Goal: Task Accomplishment & Management: Manage account settings

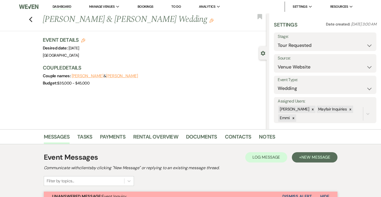
select select "2"
select select "5"
click at [63, 7] on link "Dashboard" at bounding box center [62, 6] width 19 height 5
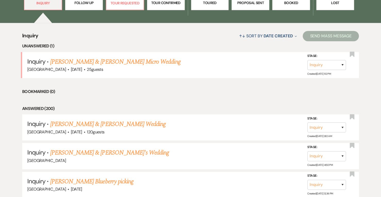
scroll to position [110, 0]
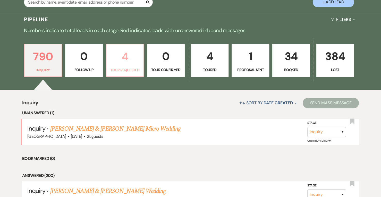
click at [138, 63] on p "4" at bounding box center [124, 56] width 31 height 17
select select "2"
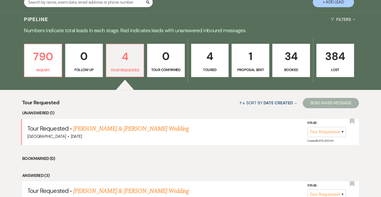
click at [142, 126] on link "[PERSON_NAME] & [PERSON_NAME] Wedding" at bounding box center [130, 128] width 115 height 9
select select "2"
select select "5"
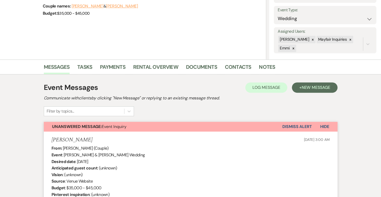
scroll to position [70, 0]
click at [265, 66] on link "Notes" at bounding box center [267, 68] width 16 height 11
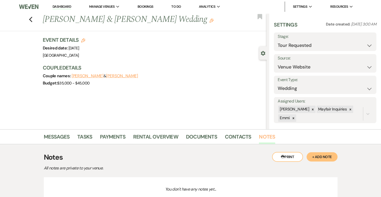
scroll to position [42, 0]
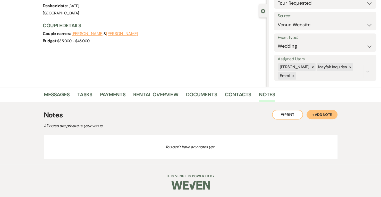
click at [327, 116] on button "+ Add Note" at bounding box center [321, 114] width 31 height 9
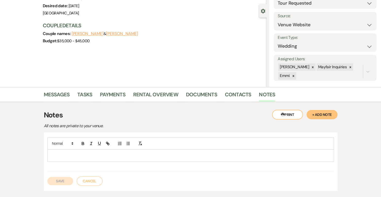
click at [217, 157] on p at bounding box center [190, 156] width 278 height 6
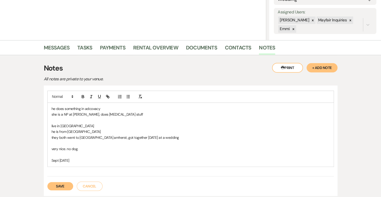
scroll to position [98, 0]
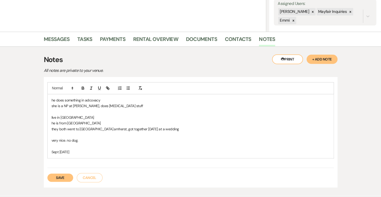
click at [60, 174] on button "Save" at bounding box center [60, 178] width 26 height 8
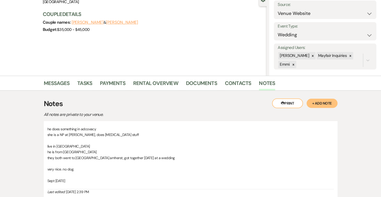
scroll to position [54, 0]
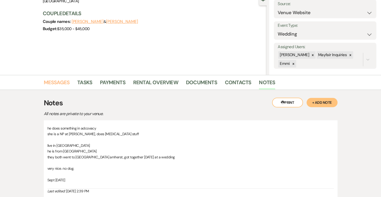
click at [57, 84] on link "Messages" at bounding box center [57, 83] width 26 height 11
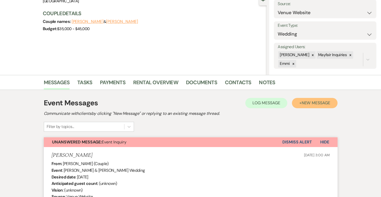
click at [316, 103] on span "New Message" at bounding box center [315, 102] width 29 height 5
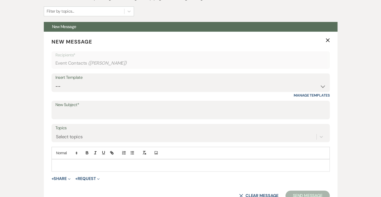
scroll to position [173, 0]
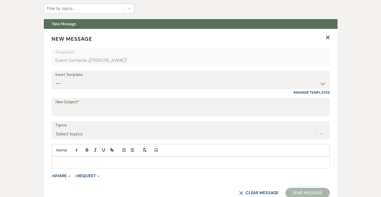
click at [80, 104] on label "New Subject*" at bounding box center [190, 101] width 270 height 7
click at [80, 106] on input "New Subject*" at bounding box center [190, 111] width 270 height 10
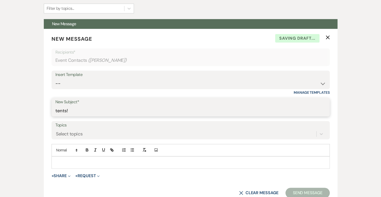
type input "tents!"
click at [70, 160] on p at bounding box center [191, 163] width 270 height 6
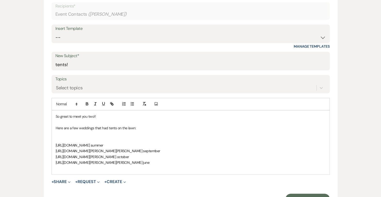
scroll to position [222, 0]
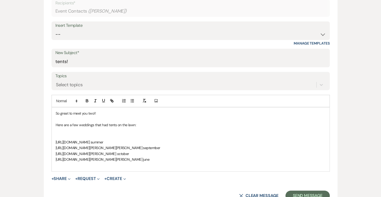
click at [72, 132] on p at bounding box center [191, 131] width 270 height 6
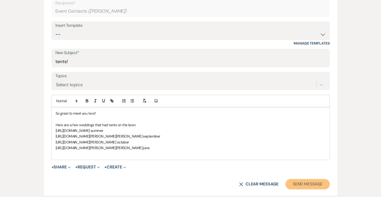
click at [305, 185] on button "Send Message" at bounding box center [307, 184] width 44 height 10
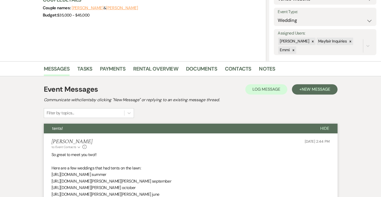
scroll to position [0, 0]
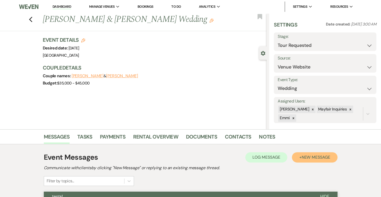
click at [316, 160] on button "+ New Message" at bounding box center [314, 157] width 45 height 10
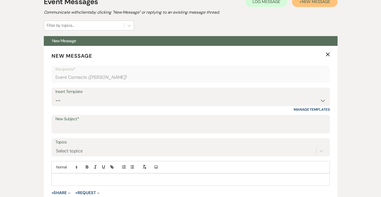
scroll to position [156, 0]
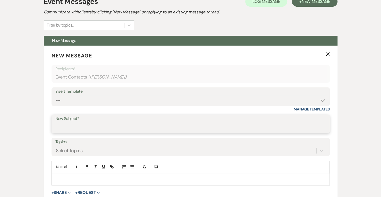
click at [115, 123] on input "New Subject*" at bounding box center [190, 128] width 270 height 10
type input "wedding info"
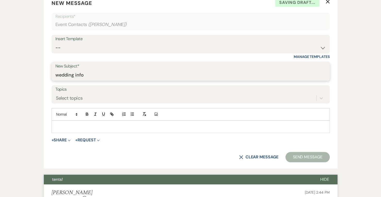
scroll to position [209, 0]
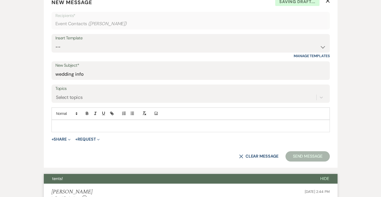
click at [114, 124] on p at bounding box center [191, 126] width 270 height 6
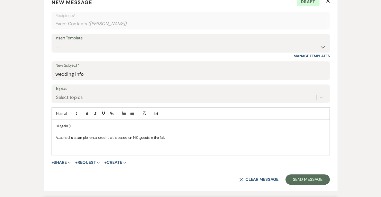
click at [65, 160] on button "+ Share Expand" at bounding box center [60, 162] width 19 height 4
click at [76, 169] on button "Doc Upload Documents" at bounding box center [87, 172] width 72 height 9
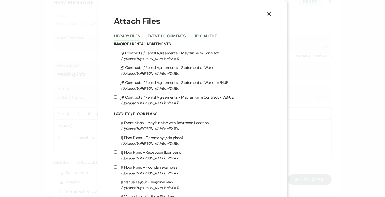
click at [197, 36] on button "Upload File" at bounding box center [204, 37] width 23 height 7
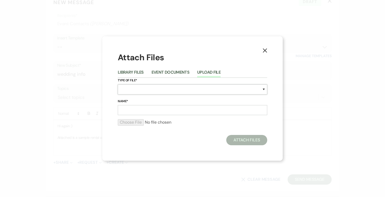
click at [143, 88] on select "Special Event Insurance Vendor Certificate of Insurance Contracts / Rental Agre…" at bounding box center [192, 89] width 149 height 10
select select "8"
click at [118, 84] on select "Special Event Insurance Vendor Certificate of Insurance Contracts / Rental Agre…" at bounding box center [192, 89] width 149 height 10
click at [169, 112] on input "Name*" at bounding box center [192, 110] width 149 height 10
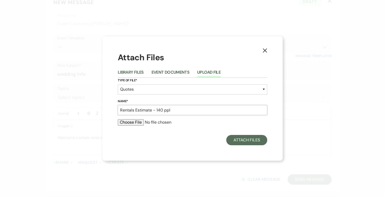
click at [163, 112] on input "Rentals Estimate - 140 ppl" at bounding box center [192, 110] width 149 height 10
type input "Rentals Estimate - 140-145 ppl"
click at [136, 124] on input "file" at bounding box center [192, 122] width 149 height 6
type input "C:\fakepath\Invoice_323_from_Elegant_Settings (2).pdf"
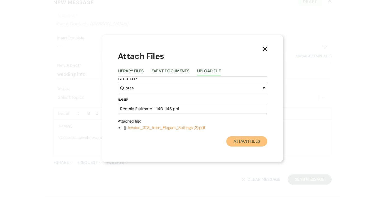
click at [257, 144] on button "Attach Files" at bounding box center [246, 141] width 41 height 10
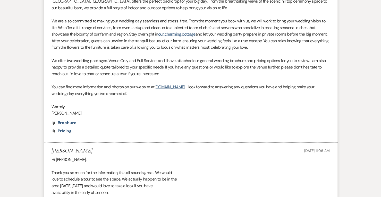
scroll to position [681, 0]
click at [70, 131] on span "Pricing" at bounding box center [65, 130] width 14 height 5
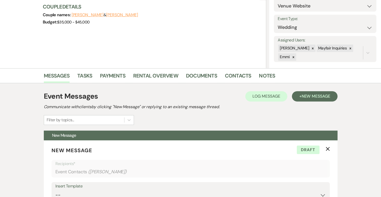
scroll to position [0, 0]
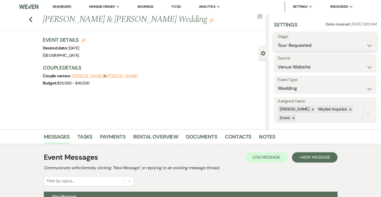
click at [307, 48] on select "Inquiry Follow Up Tour Requested Tour Confirmed Toured Proposal Sent Booked Lost" at bounding box center [325, 45] width 95 height 10
select select "5"
click at [278, 40] on select "Inquiry Follow Up Tour Requested Tour Confirmed Toured Proposal Sent Booked Lost" at bounding box center [325, 45] width 95 height 10
click at [359, 43] on button "Save" at bounding box center [365, 42] width 21 height 10
click at [58, 8] on link "Dashboard" at bounding box center [62, 6] width 19 height 5
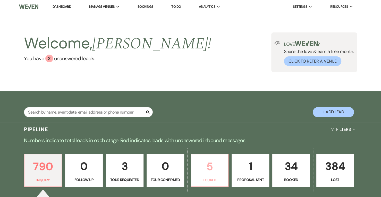
click at [218, 171] on p "5" at bounding box center [209, 166] width 31 height 17
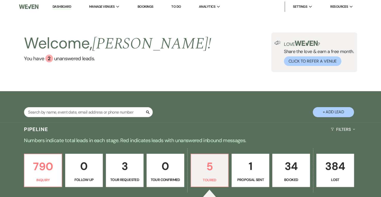
select select "5"
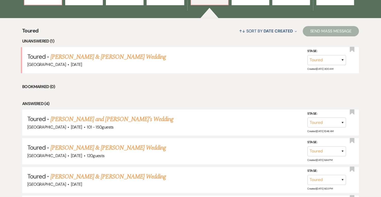
scroll to position [218, 0]
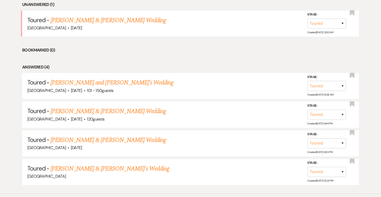
click at [98, 83] on link "[PERSON_NAME] and [PERSON_NAME]’s Wedding" at bounding box center [111, 82] width 123 height 9
select select "5"
select select "2"
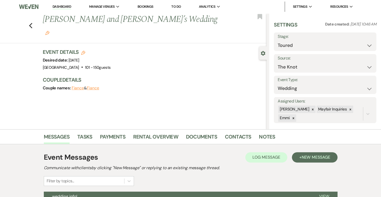
scroll to position [78, 0]
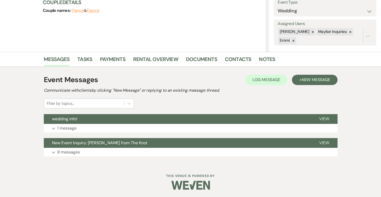
click at [93, 121] on button "wedding info!" at bounding box center [177, 119] width 267 height 10
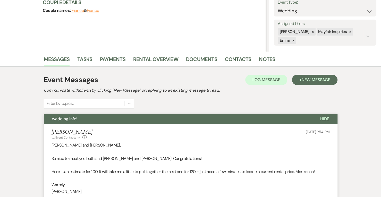
scroll to position [178, 0]
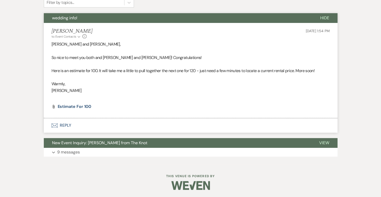
click at [85, 143] on span "New Event Inquiry: [PERSON_NAME] from The Knot" at bounding box center [99, 142] width 95 height 5
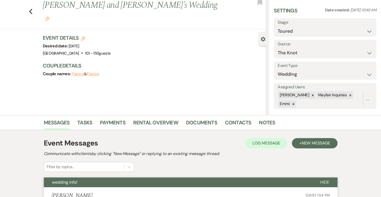
scroll to position [0, 0]
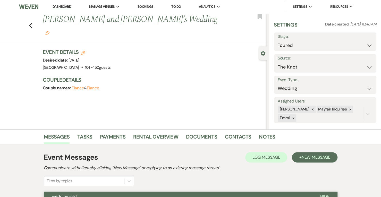
click at [33, 23] on icon "Previous" at bounding box center [31, 26] width 4 height 6
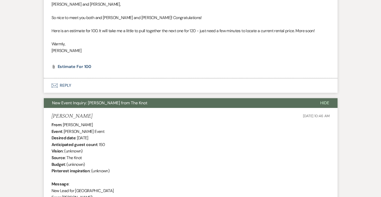
select select "5"
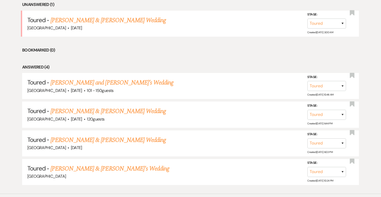
click at [124, 138] on link "[PERSON_NAME] & [PERSON_NAME] Wedding" at bounding box center [107, 139] width 115 height 9
select select "5"
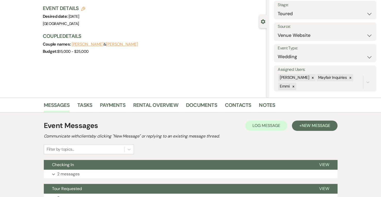
scroll to position [78, 0]
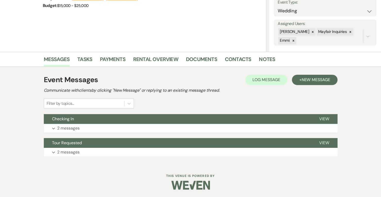
click at [67, 127] on p "2 messages" at bounding box center [68, 128] width 22 height 7
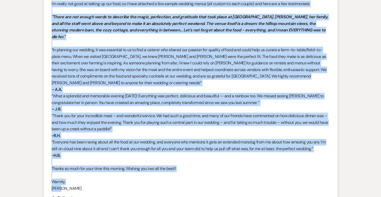
scroll to position [214, 0]
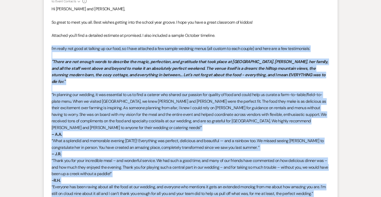
drag, startPoint x: 66, startPoint y: 159, endPoint x: 47, endPoint y: 48, distance: 112.8
click at [47, 48] on li "[PERSON_NAME] to: Event Contacts Expand Info [DATE] 1:48 PM Hi [PERSON_NAME] an…" at bounding box center [191, 125] width 294 height 275
click at [113, 92] on span "“In planning our wedding, it was essential to us to find a caterer who shared o…" at bounding box center [188, 111] width 275 height 38
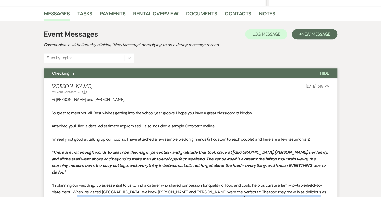
scroll to position [162, 0]
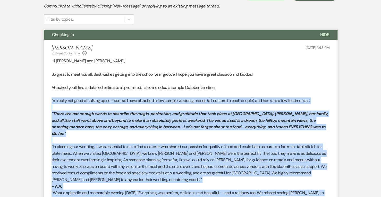
drag, startPoint x: 66, startPoint y: 93, endPoint x: 39, endPoint y: 98, distance: 28.0
click at [39, 98] on div "Messages Tasks Payments Rental Overview Documents Contacts Notes Event Messages…" at bounding box center [190, 186] width 381 height 436
copy div "L'i dolors ame cons ad elitsed do eiu temp, in U labo etdolore m ali enimad min…"
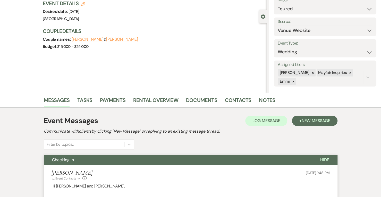
scroll to position [0, 0]
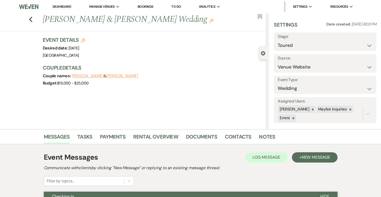
click at [33, 18] on icon "Previous" at bounding box center [31, 19] width 4 height 6
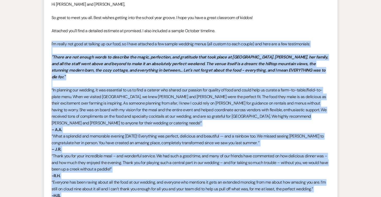
select select "5"
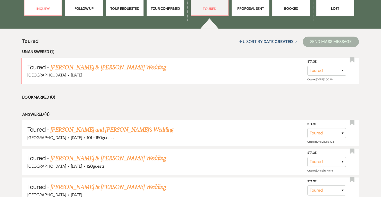
scroll to position [164, 0]
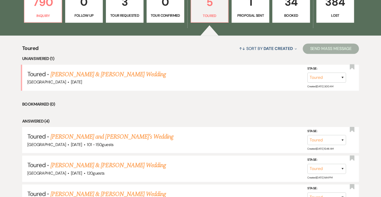
click at [125, 77] on link "[PERSON_NAME] & [PERSON_NAME] Wedding" at bounding box center [107, 74] width 115 height 9
select select "5"
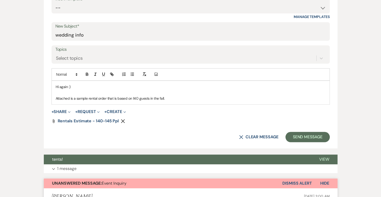
scroll to position [278, 0]
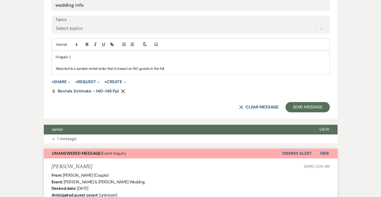
click at [170, 68] on p "Attached is a sample rental order that is based on 140 guests in the fall." at bounding box center [191, 69] width 270 height 6
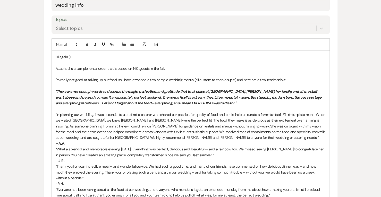
click at [184, 66] on p "Attached is a sample rental order that is based on 140 guests in the fall." at bounding box center [191, 69] width 270 height 6
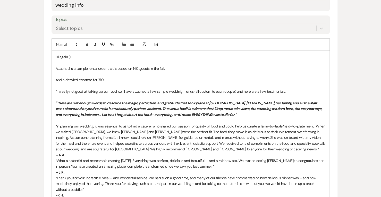
click at [74, 80] on p "And a detailed estiamte for 150." at bounding box center [191, 80] width 270 height 6
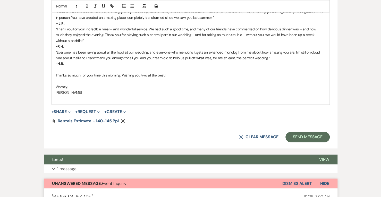
scroll to position [427, 0]
click at [71, 112] on icon "Expand" at bounding box center [69, 112] width 3 height 3
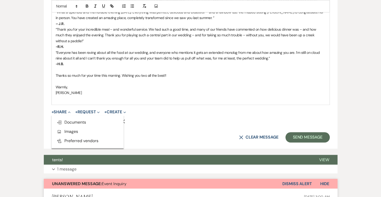
click at [76, 118] on button "Doc Upload Documents" at bounding box center [87, 122] width 72 height 9
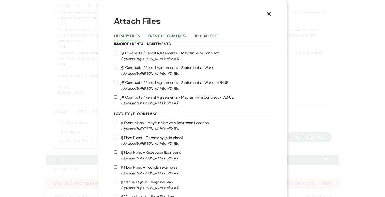
click at [203, 35] on button "Upload File" at bounding box center [204, 37] width 23 height 7
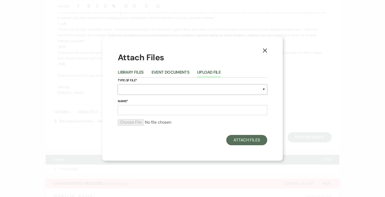
click at [135, 89] on select "Special Event Insurance Vendor Certificate of Insurance Contracts / Rental Agre…" at bounding box center [192, 89] width 149 height 10
select select "8"
click at [118, 84] on select "Special Event Insurance Vendor Certificate of Insurance Contracts / Rental Agre…" at bounding box center [192, 89] width 149 height 10
click at [134, 111] on input "Name*" at bounding box center [192, 110] width 149 height 10
type input "Wedding - 150."
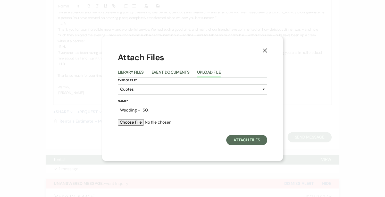
click at [138, 121] on input "file" at bounding box center [192, 122] width 149 height 6
type input "C:\fakepath\Estimate 1024.pdf"
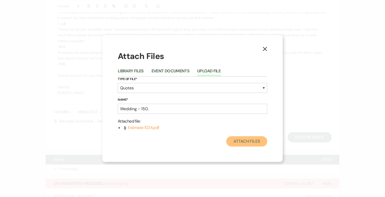
click at [255, 140] on button "Attach Files" at bounding box center [246, 141] width 41 height 10
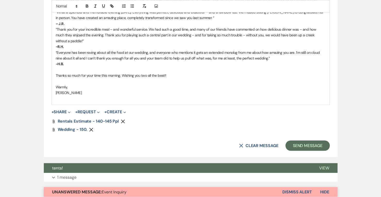
click at [91, 129] on use "button" at bounding box center [91, 129] width 4 height 4
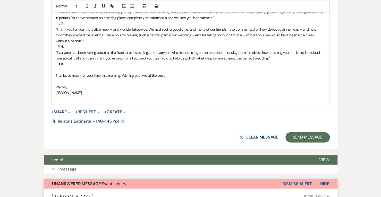
click at [59, 113] on button "+ Share Expand" at bounding box center [60, 112] width 19 height 4
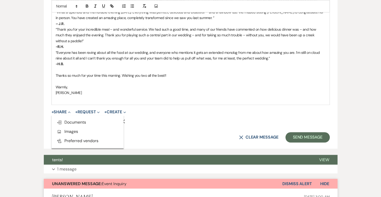
click at [80, 123] on span "Doc Upload Documents" at bounding box center [71, 121] width 29 height 5
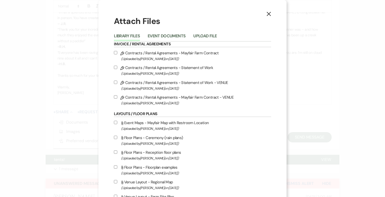
click at [206, 37] on button "Upload File" at bounding box center [204, 37] width 23 height 7
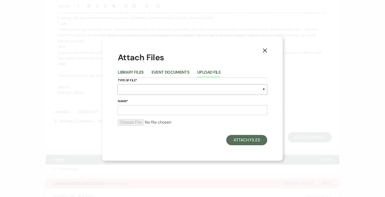
click at [156, 90] on select "Special Event Insurance Vendor Certificate of Insurance Contracts / Rental Agre…" at bounding box center [192, 89] width 149 height 10
select select "8"
click at [118, 84] on select "Special Event Insurance Vendor Certificate of Insurance Contracts / Rental Agre…" at bounding box center [192, 89] width 149 height 10
click at [137, 112] on input "Name*" at bounding box center [192, 110] width 149 height 10
click at [140, 110] on input "Weddin" at bounding box center [192, 110] width 149 height 10
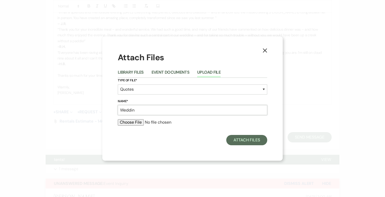
type input "Wedding - 150."
click at [147, 124] on input "file" at bounding box center [192, 122] width 149 height 6
type input "C:\fakepath\Estimate 1024.pdf"
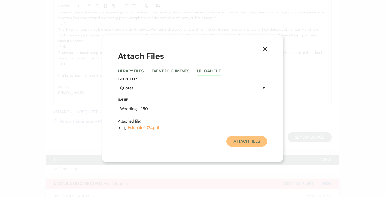
click at [253, 139] on button "Attach Files" at bounding box center [246, 141] width 41 height 10
